Goal: Task Accomplishment & Management: Use online tool/utility

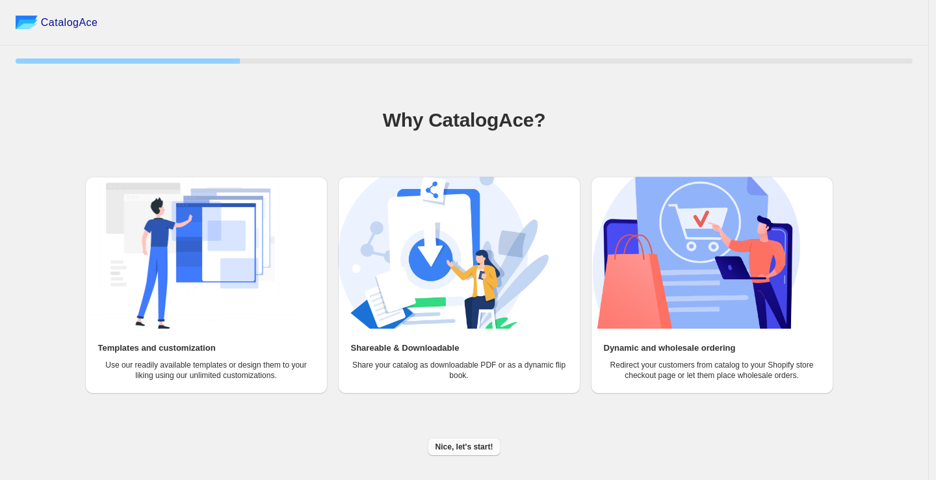
click at [458, 442] on span "Nice, let's start!" at bounding box center [464, 447] width 58 height 10
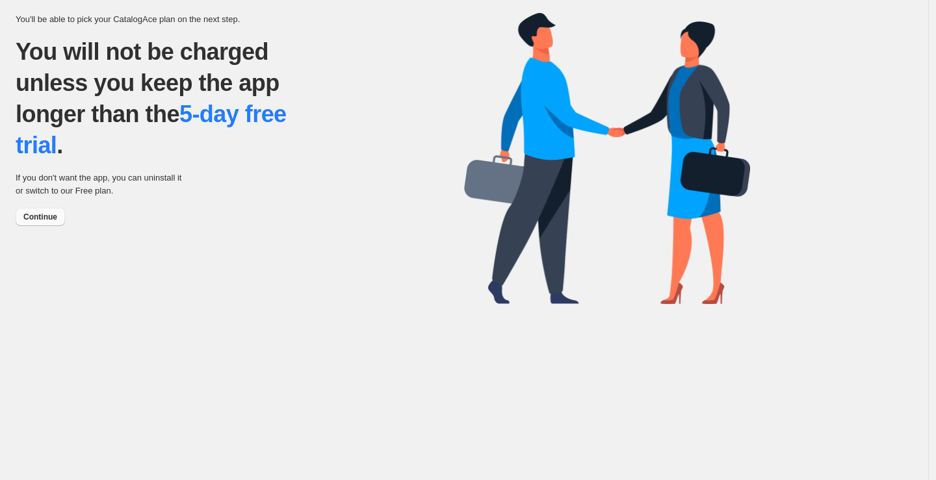
click at [50, 216] on span "Continue" at bounding box center [40, 217] width 34 height 10
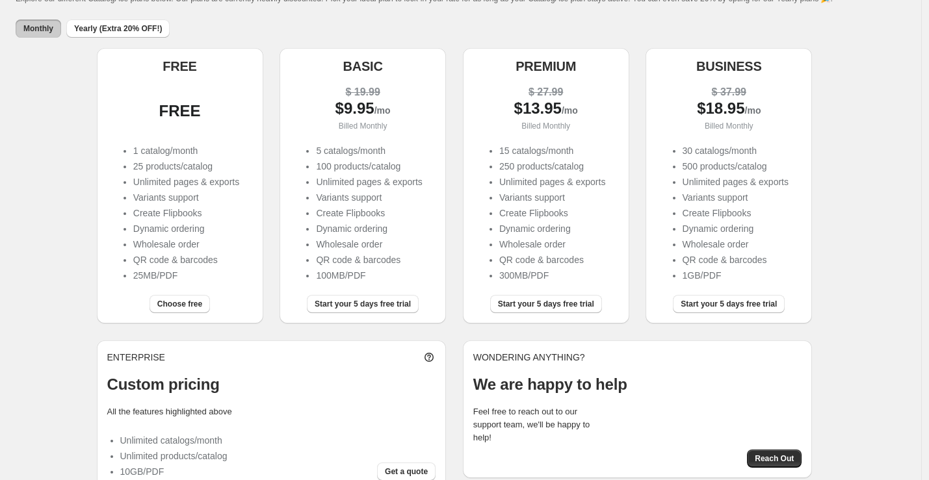
scroll to position [120, 0]
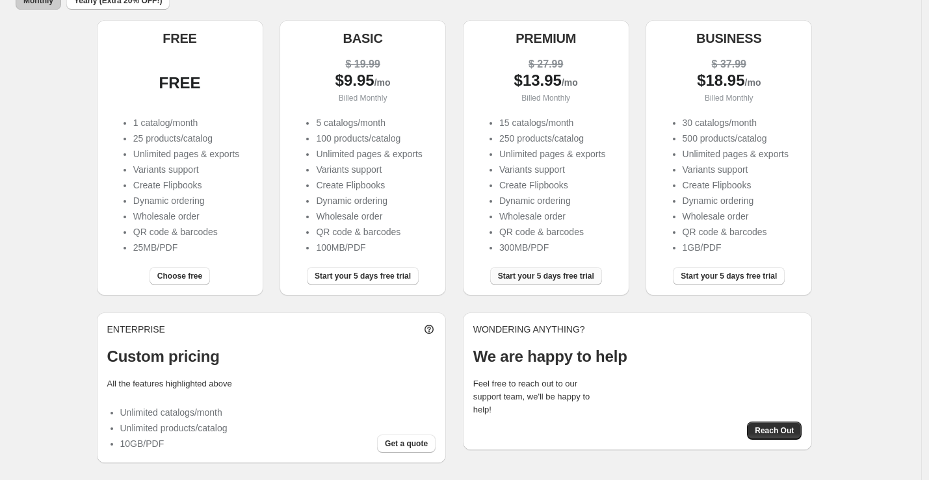
click at [554, 276] on span "Start your 5 days free trial" at bounding box center [546, 276] width 96 height 10
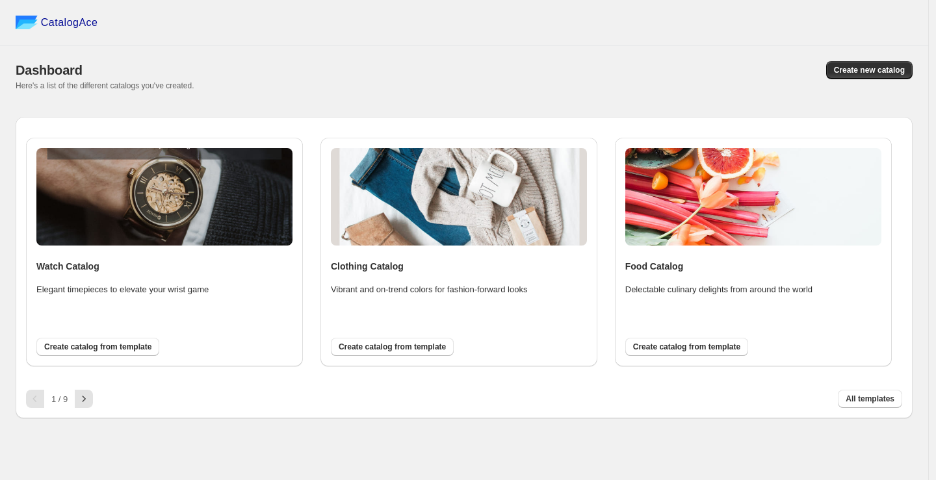
click at [423, 344] on span "Create catalog from template" at bounding box center [392, 347] width 107 height 10
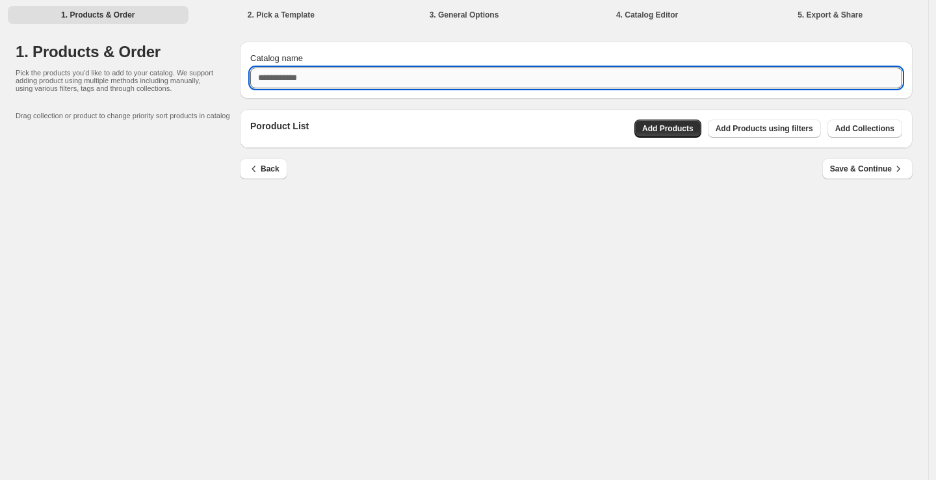
click at [320, 82] on input "Catalog name" at bounding box center [576, 78] width 652 height 21
type input "**********"
click at [847, 129] on span "Add Collections" at bounding box center [864, 128] width 59 height 10
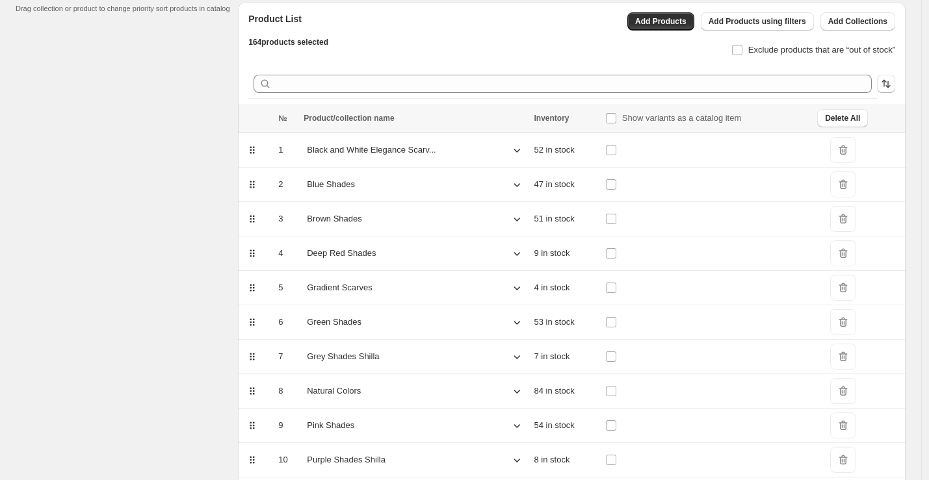
scroll to position [107, 0]
click at [662, 118] on span "Show variants as a catalog item" at bounding box center [682, 118] width 120 height 10
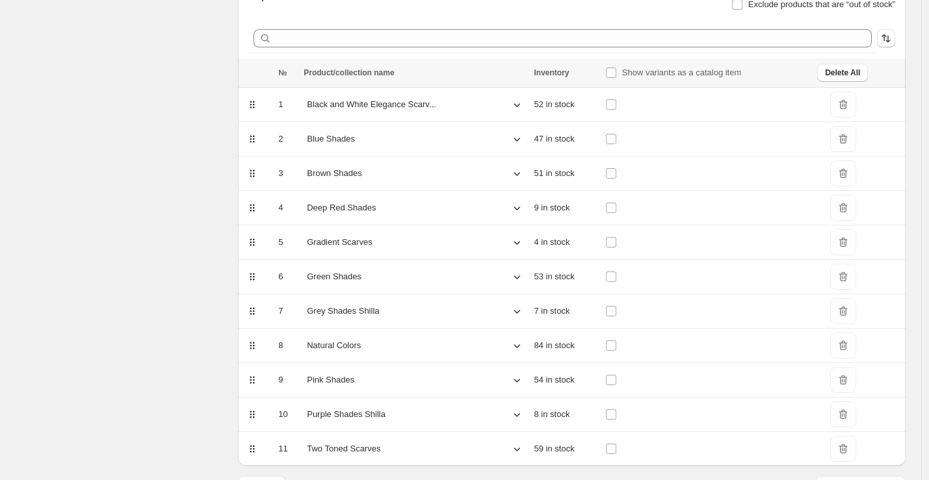
scroll to position [191, 0]
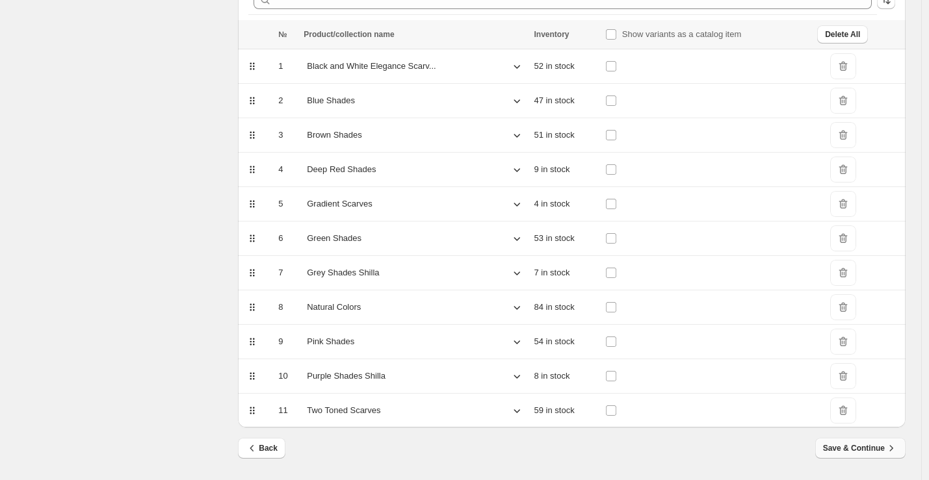
click at [849, 447] on span "Save & Continue" at bounding box center [860, 448] width 75 height 13
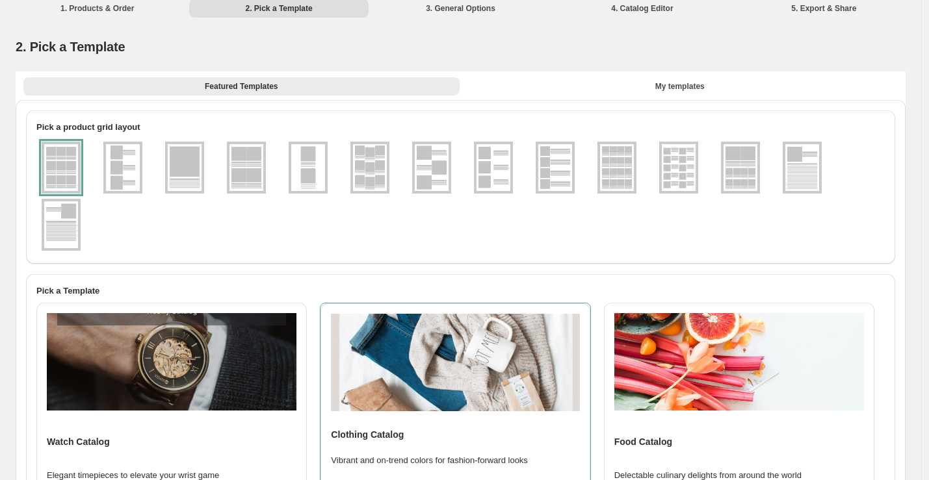
scroll to position [0, 0]
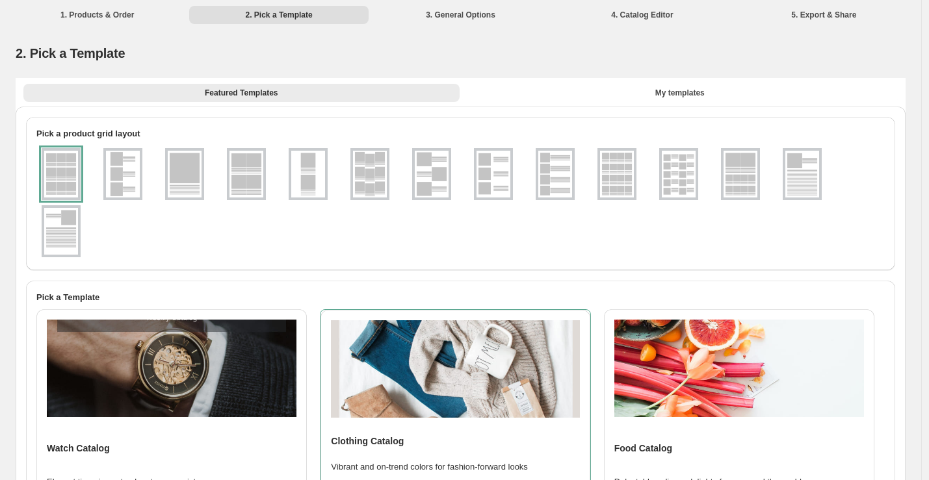
click at [618, 176] on img at bounding box center [617, 174] width 34 height 47
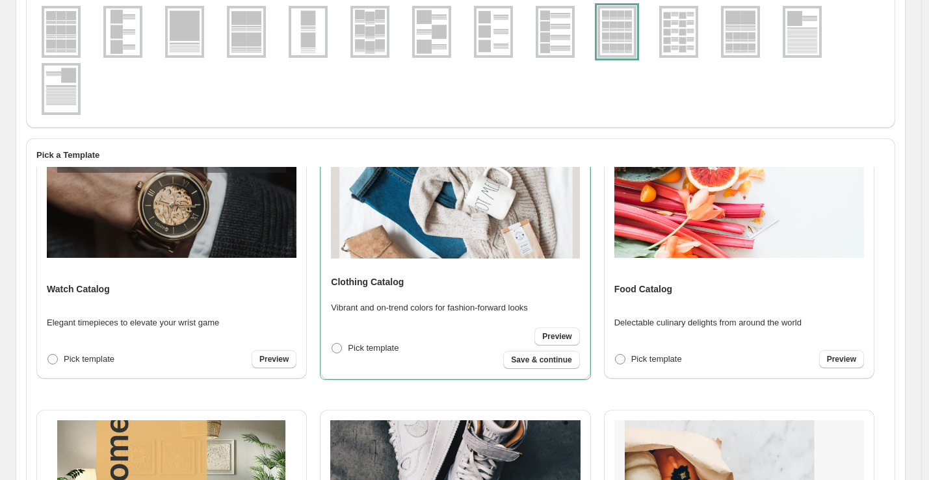
scroll to position [14, 0]
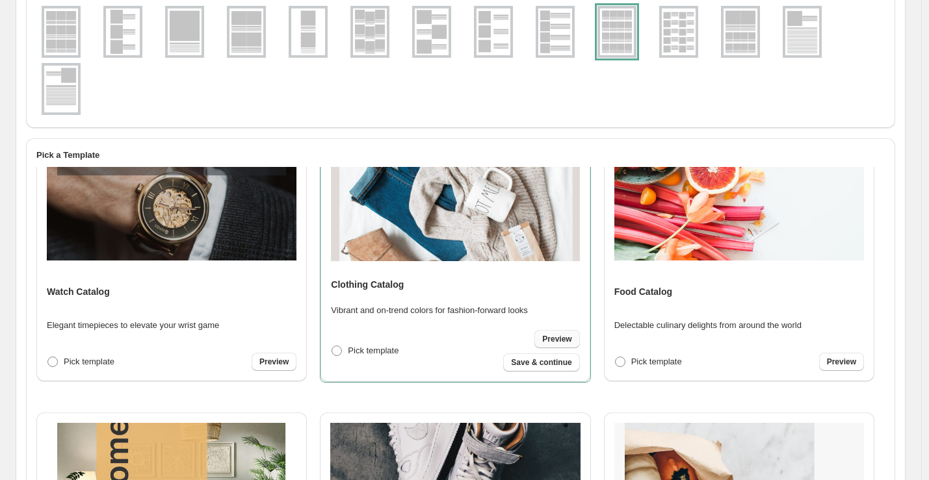
click at [556, 339] on span "Preview" at bounding box center [556, 339] width 29 height 10
click at [552, 363] on span "Save & continue" at bounding box center [541, 362] width 60 height 10
select select "**********"
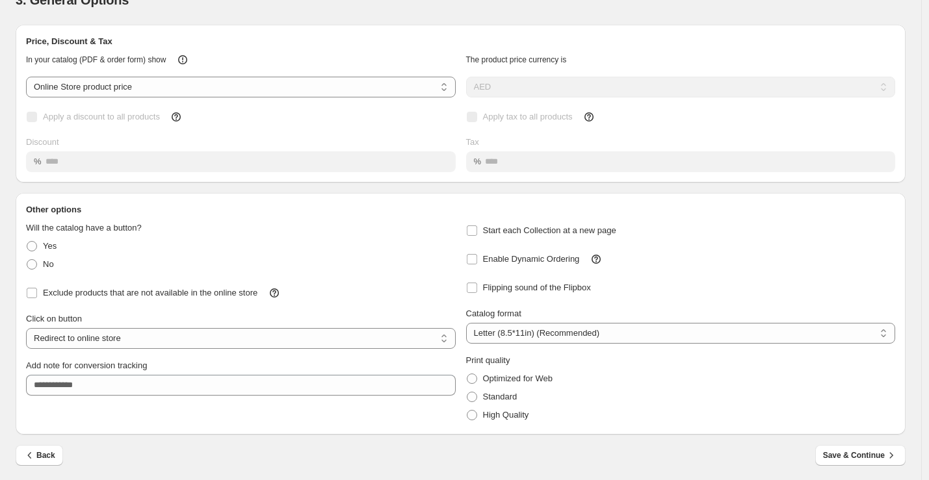
scroll to position [56, 0]
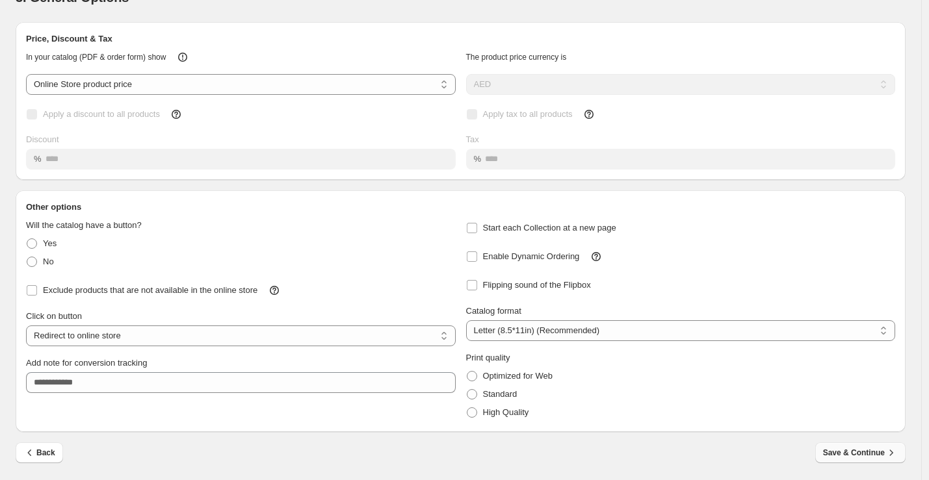
click at [842, 452] on span "Save & Continue" at bounding box center [860, 452] width 75 height 13
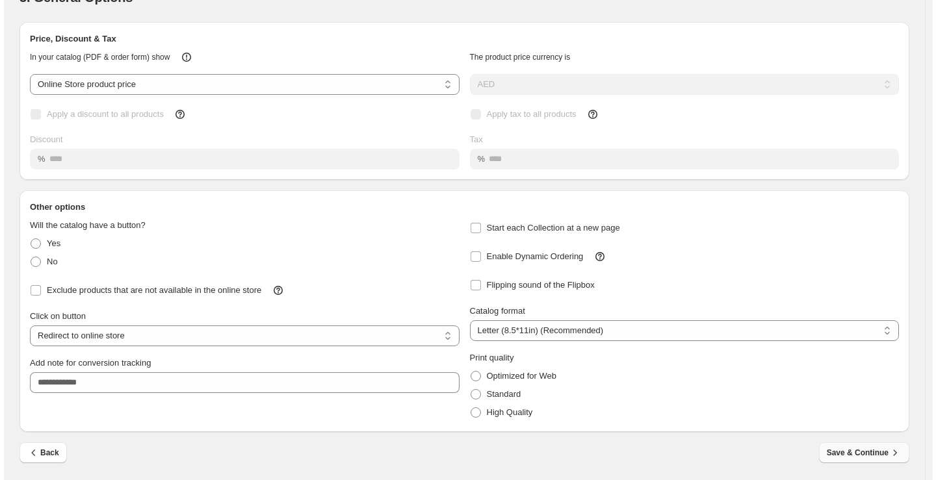
scroll to position [0, 0]
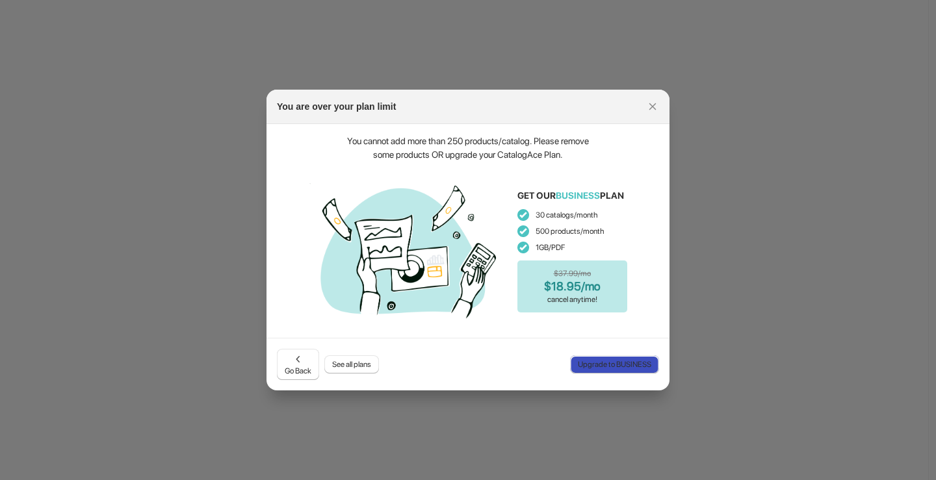
click at [606, 366] on span "Upgrade to BUSINESS" at bounding box center [614, 364] width 73 height 10
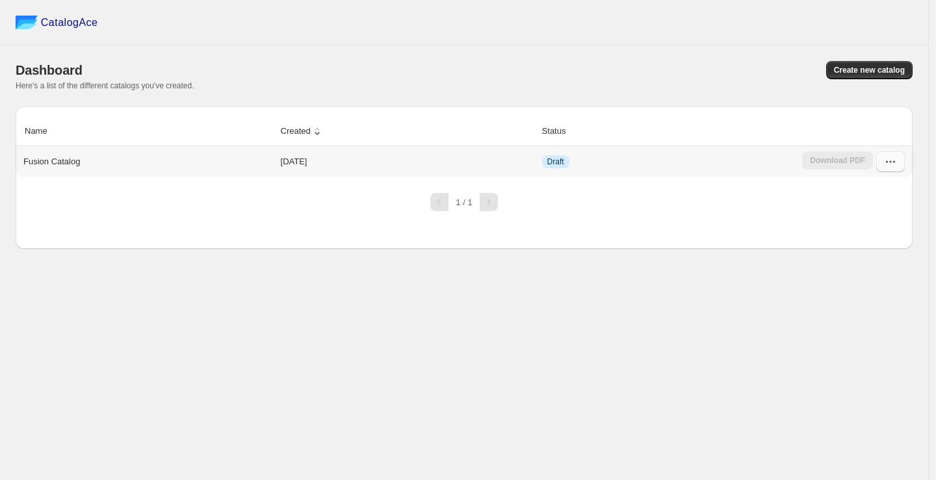
click at [890, 159] on icon "button" at bounding box center [890, 161] width 13 height 13
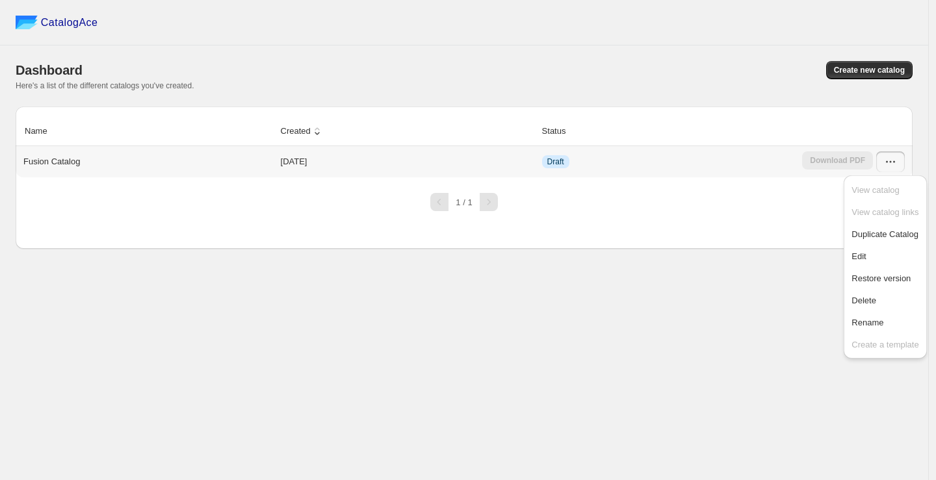
click at [77, 164] on p "Fusion Catalog" at bounding box center [51, 161] width 57 height 13
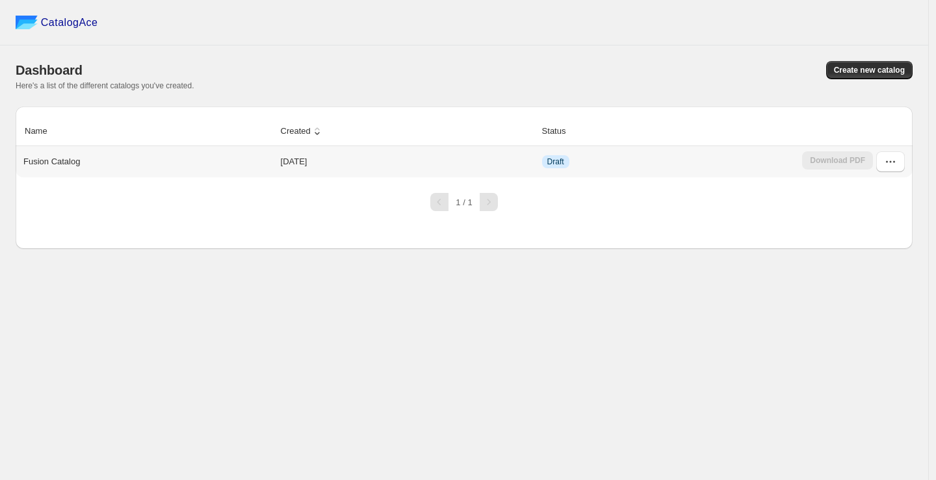
click at [312, 160] on td "2025-08-14" at bounding box center [407, 161] width 261 height 31
click at [825, 157] on div "Download PDF" at bounding box center [837, 161] width 71 height 21
click at [892, 162] on icon "button" at bounding box center [890, 161] width 13 height 13
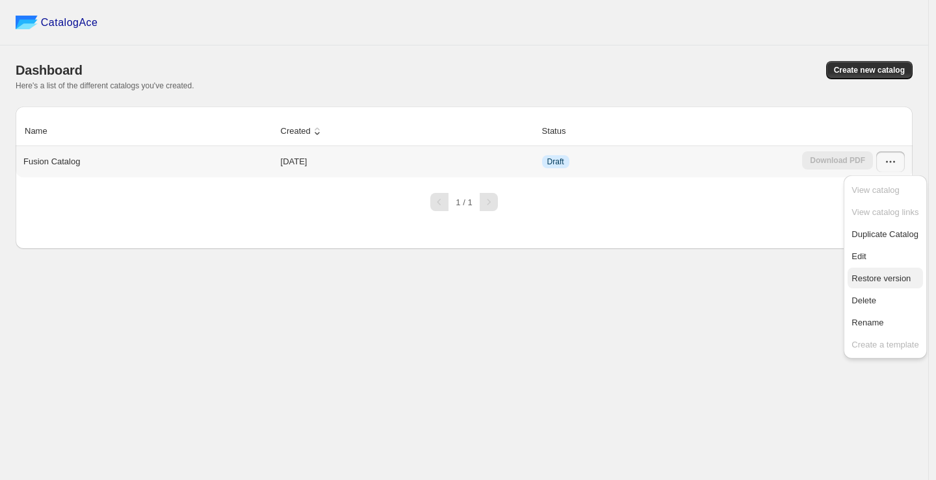
click at [886, 278] on span "Restore version" at bounding box center [880, 279] width 59 height 10
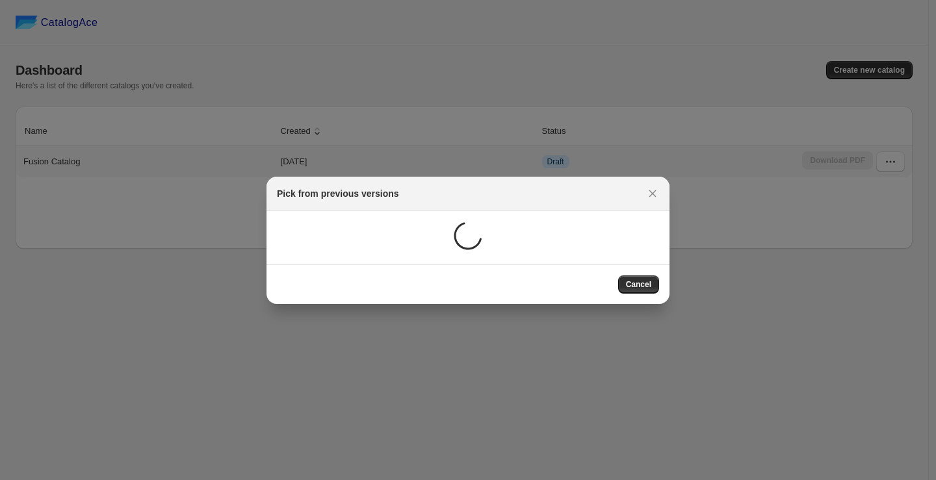
click at [495, 229] on div ":r7:" at bounding box center [462, 232] width 392 height 43
click at [519, 237] on div ":r7:" at bounding box center [462, 232] width 392 height 43
click at [352, 255] on section ":r10:" at bounding box center [467, 237] width 403 height 53
click at [457, 259] on section ":r10:" at bounding box center [467, 237] width 403 height 53
click at [646, 289] on button "Cancel" at bounding box center [638, 285] width 41 height 18
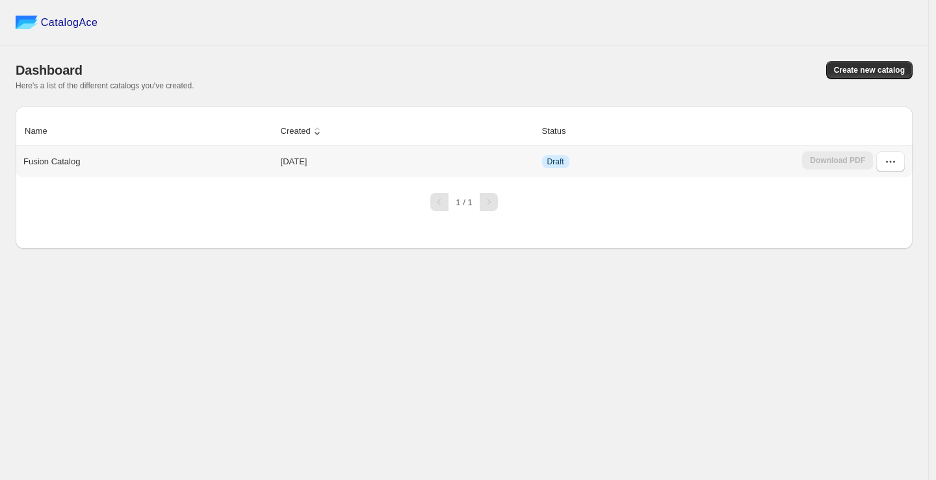
click at [663, 159] on td "Draft" at bounding box center [668, 161] width 261 height 31
click at [347, 172] on td "2025-08-14" at bounding box center [407, 161] width 261 height 31
click at [253, 166] on div "Fusion Catalog" at bounding box center [145, 159] width 255 height 18
click at [66, 161] on p "Fusion Catalog" at bounding box center [51, 161] width 57 height 13
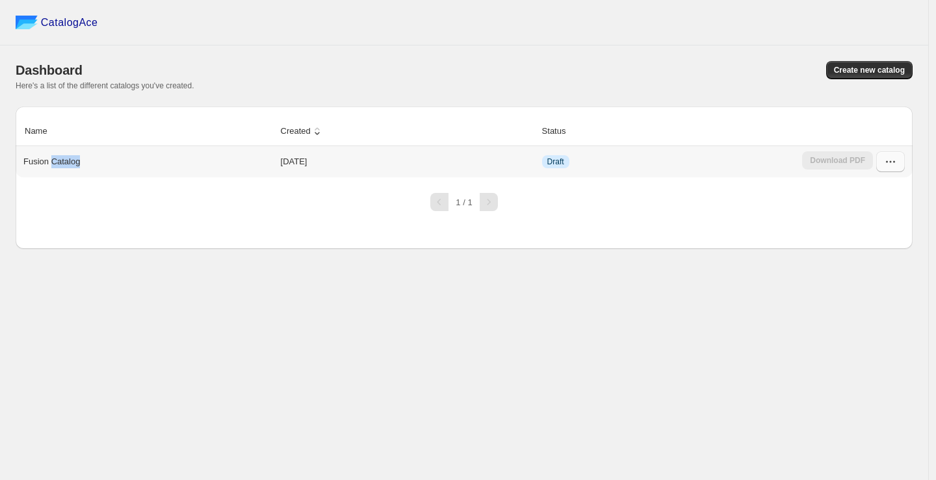
click at [893, 159] on icon "button" at bounding box center [890, 161] width 13 height 13
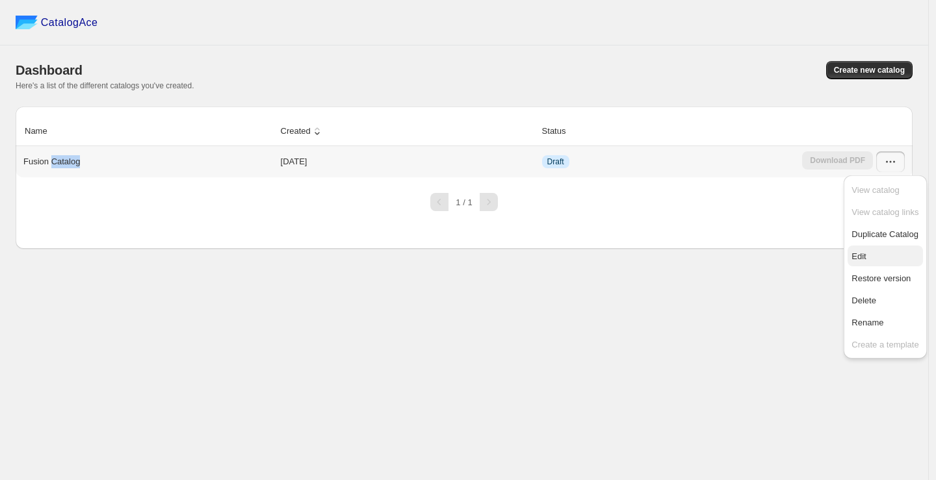
click at [876, 255] on span "Edit" at bounding box center [884, 256] width 67 height 13
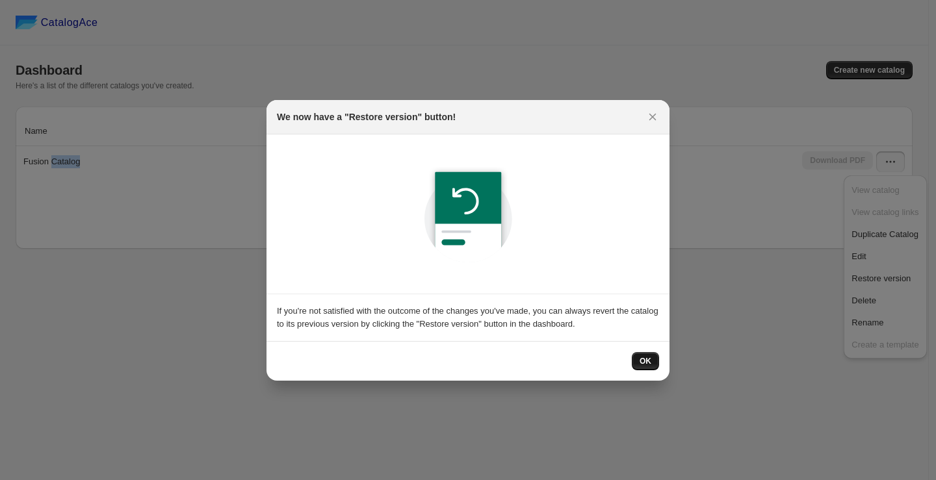
click at [645, 356] on span "OK" at bounding box center [645, 361] width 12 height 10
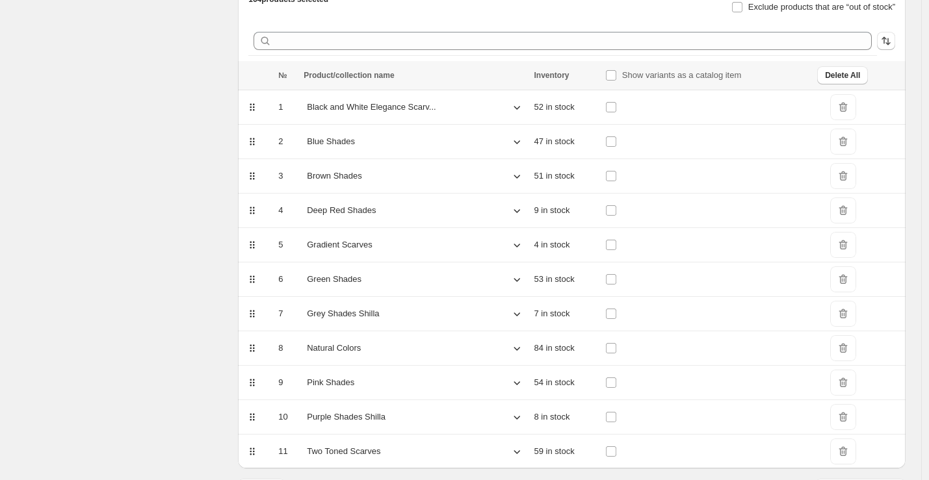
scroll to position [191, 0]
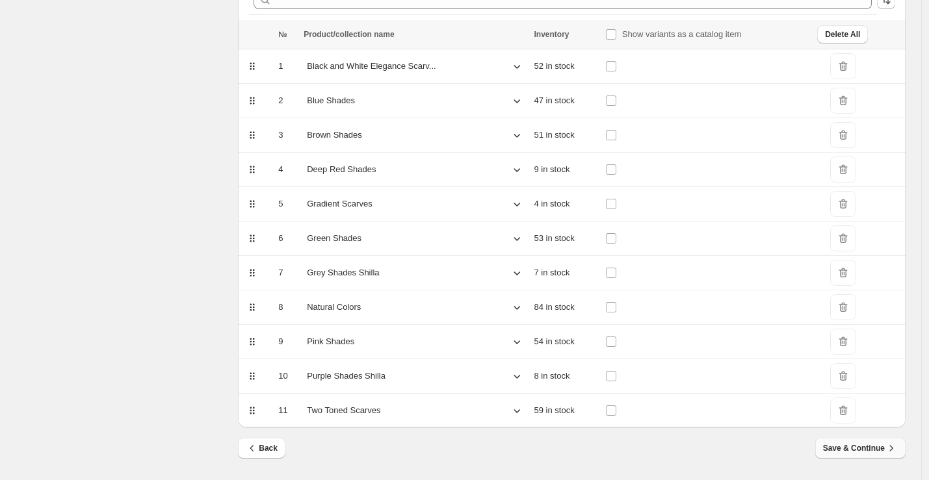
click at [858, 449] on span "Save & Continue" at bounding box center [860, 448] width 75 height 13
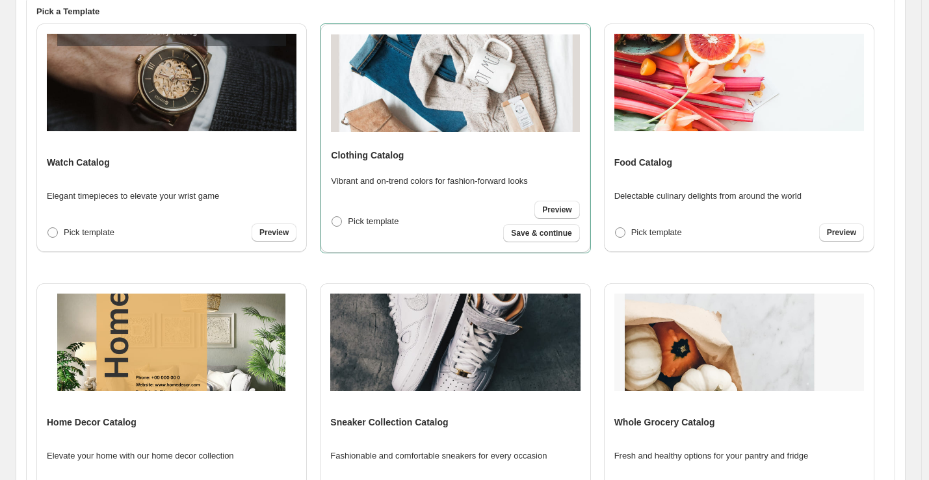
scroll to position [371, 0]
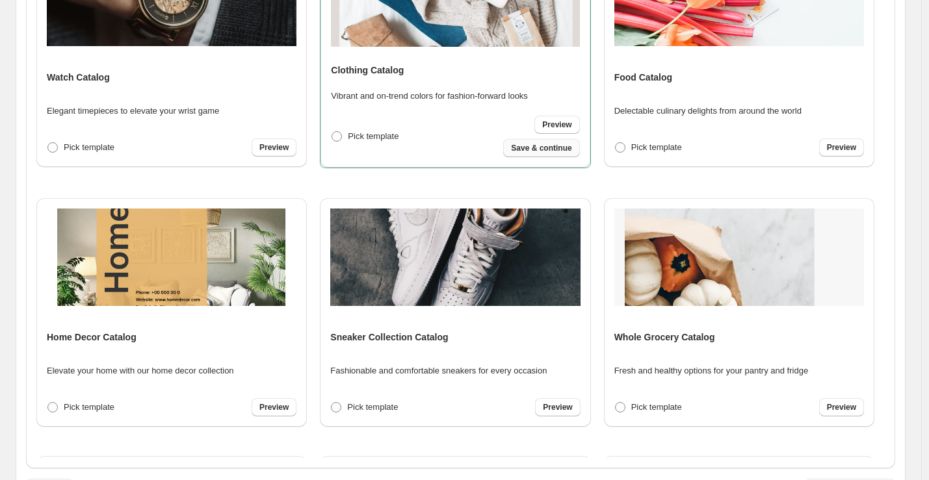
click at [517, 151] on span "Save & continue" at bounding box center [541, 148] width 60 height 10
select select "**********"
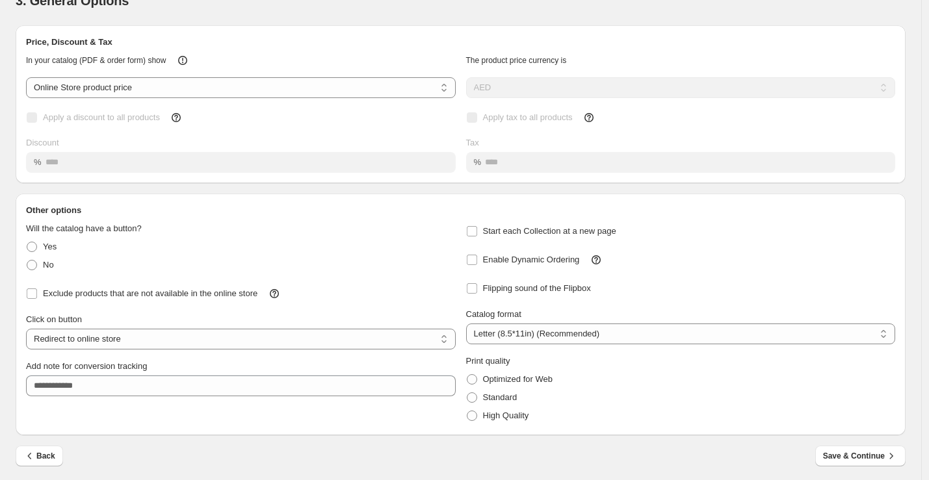
scroll to position [56, 0]
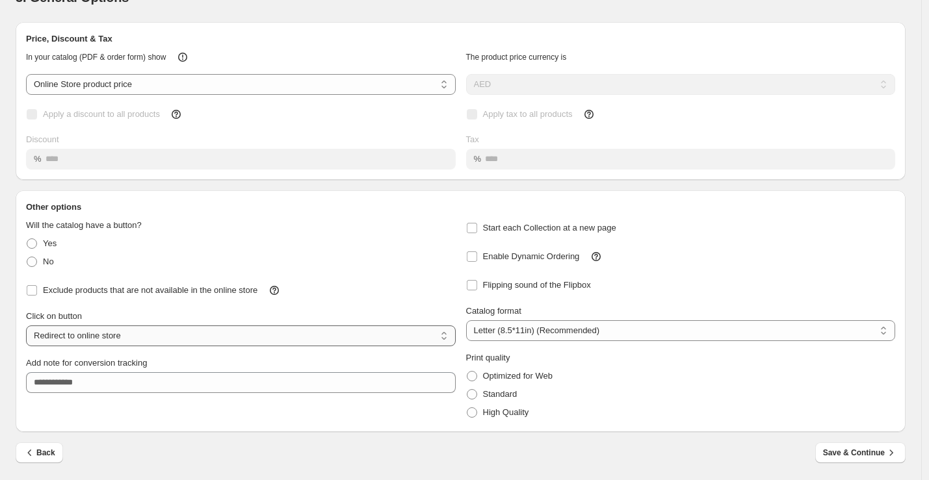
click at [183, 333] on select "**********" at bounding box center [241, 336] width 430 height 21
click at [26, 326] on select "**********" at bounding box center [241, 336] width 430 height 21
click at [526, 329] on select "**********" at bounding box center [681, 330] width 430 height 21
click at [469, 320] on select "**********" at bounding box center [681, 330] width 430 height 21
click at [528, 336] on select "**********" at bounding box center [681, 330] width 430 height 21
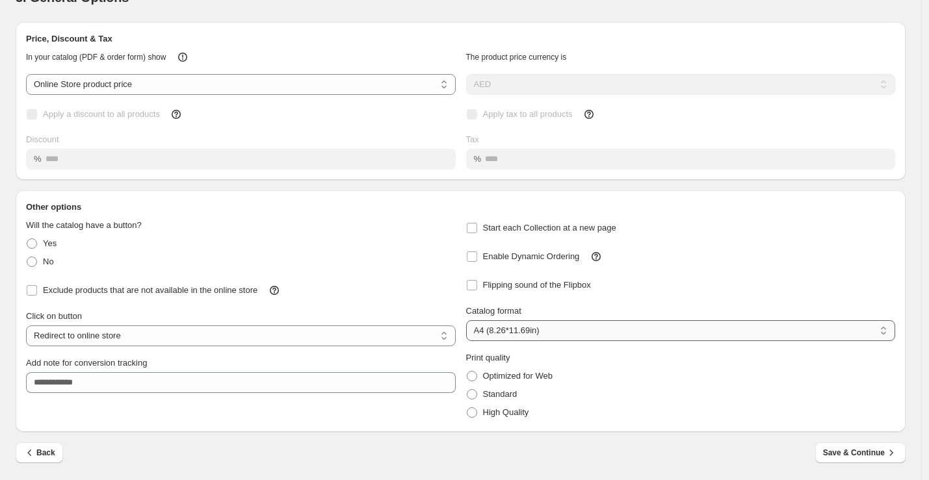
select select "******"
click at [469, 320] on select "**********" at bounding box center [681, 330] width 430 height 21
click at [868, 448] on span "Save & Continue" at bounding box center [860, 452] width 75 height 13
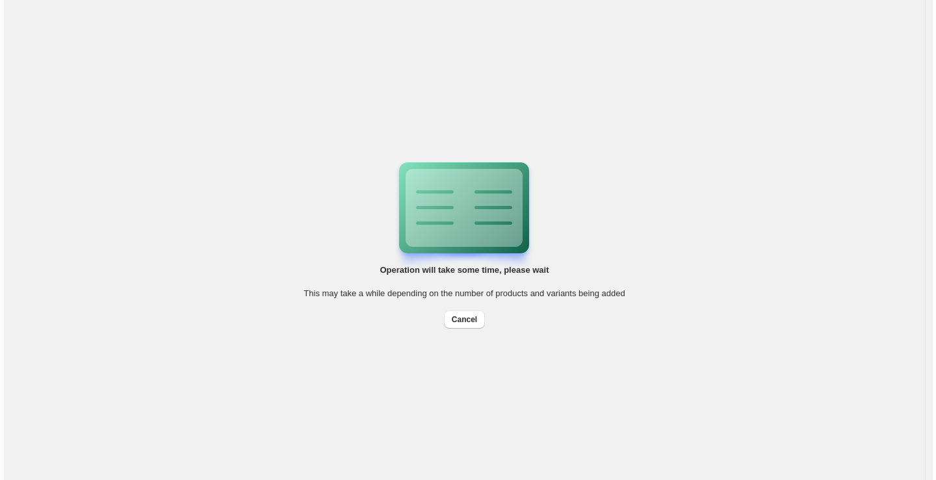
scroll to position [0, 0]
click at [871, 322] on div "Create template finish This may take a while depending on the number of product…" at bounding box center [464, 240] width 928 height 480
click at [307, 290] on span "This may take a while depending on the number of products and variants being ad…" at bounding box center [463, 294] width 321 height 10
click at [368, 297] on span "This may take a while depending on the number of products and variants being ad…" at bounding box center [463, 294] width 321 height 10
click at [404, 295] on span "This may take a while depending on the number of products and variants being ad…" at bounding box center [463, 294] width 321 height 10
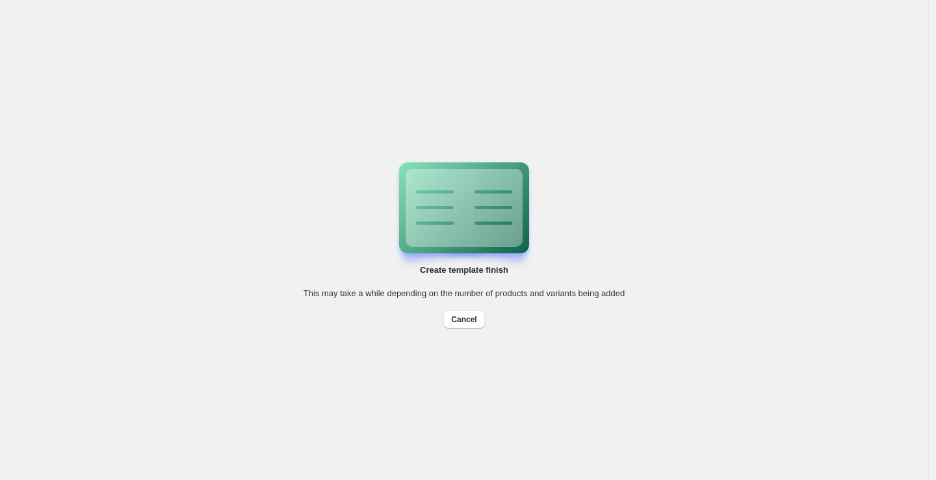
click at [509, 295] on span "This may take a while depending on the number of products and variants being ad…" at bounding box center [463, 294] width 321 height 10
click at [562, 296] on span "This may take a while depending on the number of products and variants being ad…" at bounding box center [463, 294] width 321 height 10
click at [623, 313] on div "Create template finish This may take a while depending on the number of product…" at bounding box center [463, 240] width 321 height 177
click at [617, 292] on span "This may take a while depending on the number of products and variants being ad…" at bounding box center [463, 294] width 321 height 10
click at [624, 296] on span "This may take a while depending on the number of products and variants being ad…" at bounding box center [463, 294] width 321 height 10
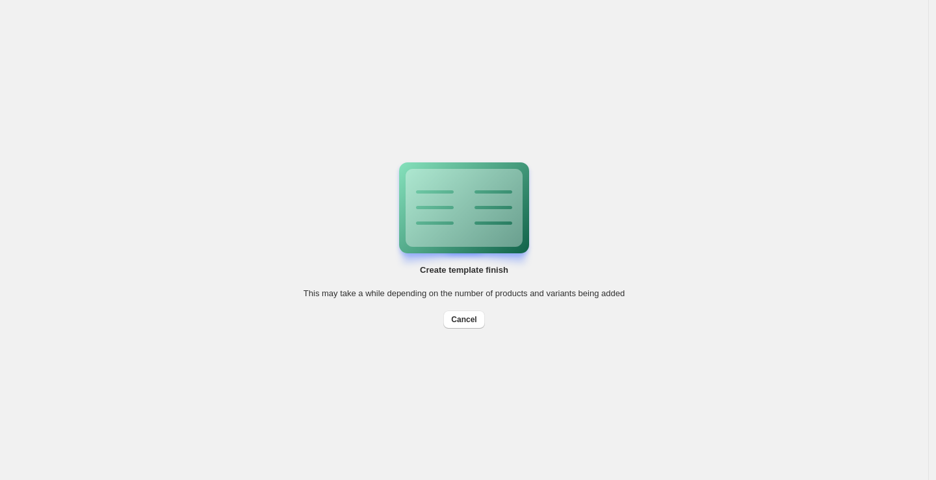
click at [647, 296] on div "Create template finish This may take a while depending on the number of product…" at bounding box center [464, 240] width 416 height 156
click at [686, 259] on div "Create template finish This may take a while depending on the number of product…" at bounding box center [464, 240] width 928 height 480
click at [651, 97] on div "Create template finish This may take a while depending on the number of product…" at bounding box center [464, 240] width 928 height 480
click at [512, 51] on div "Create template finish This may take a while depending on the number of product…" at bounding box center [464, 240] width 928 height 480
